Goal: Task Accomplishment & Management: Use online tool/utility

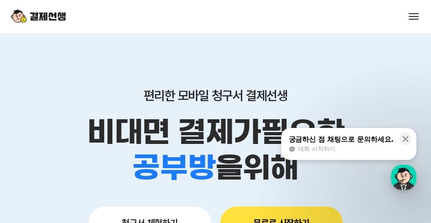
click at [273, 211] on button "무료로 시작하기" at bounding box center [281, 223] width 122 height 33
click at [411, 16] on span at bounding box center [414, 16] width 10 height 1
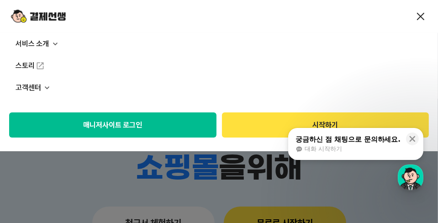
click at [311, 122] on button "시작하기" at bounding box center [325, 124] width 207 height 25
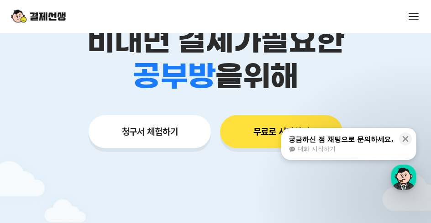
click at [414, 17] on button at bounding box center [414, 16] width 13 height 13
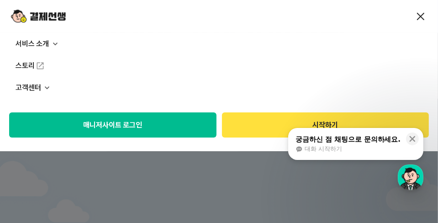
click at [142, 122] on button "매니저사이트 로그인" at bounding box center [112, 124] width 207 height 25
